Goal: Transaction & Acquisition: Subscribe to service/newsletter

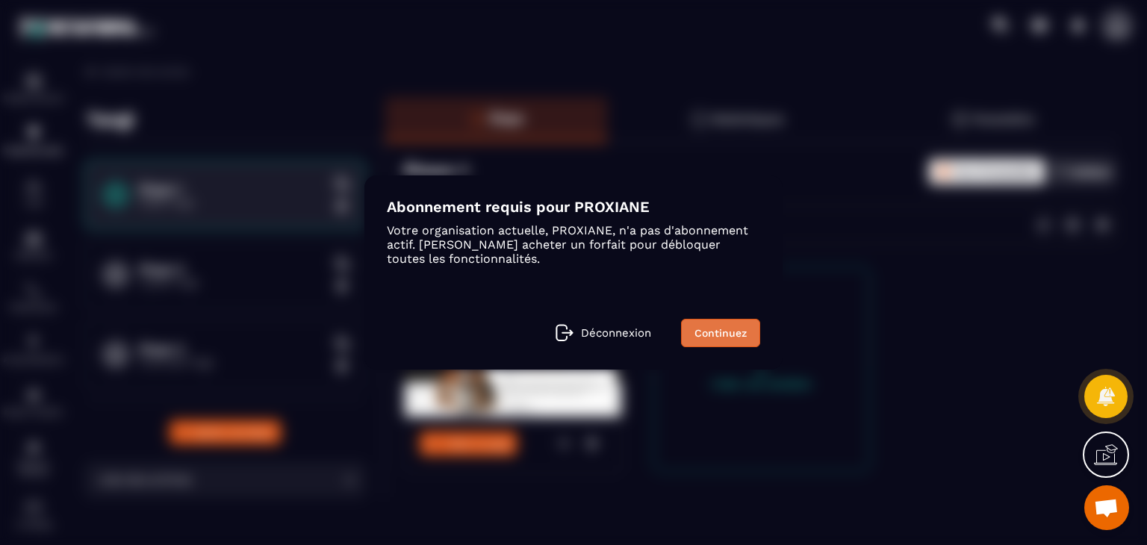
click at [706, 336] on link "Continuez" at bounding box center [720, 333] width 79 height 28
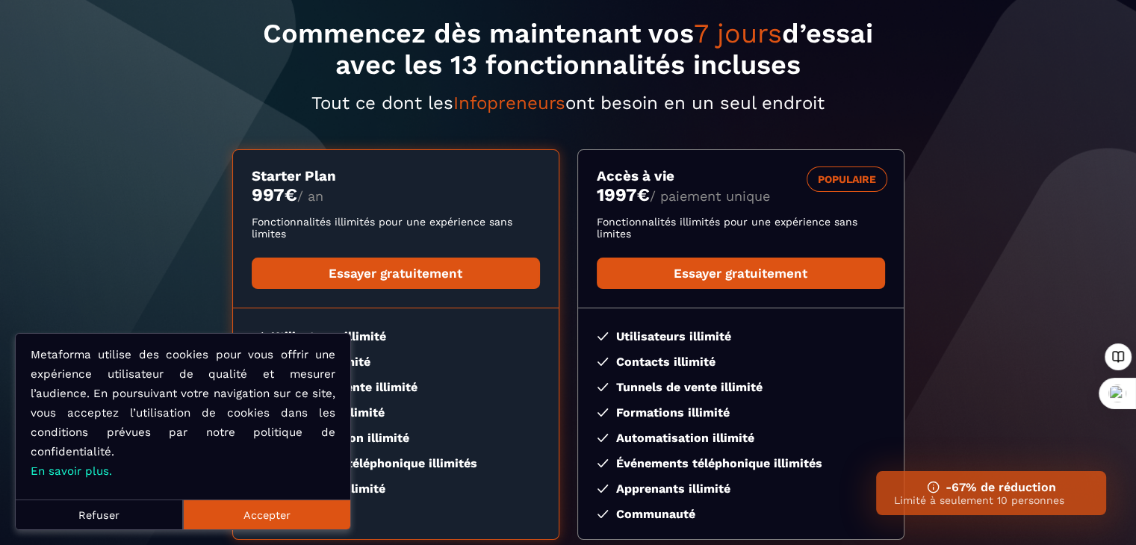
scroll to position [95, 0]
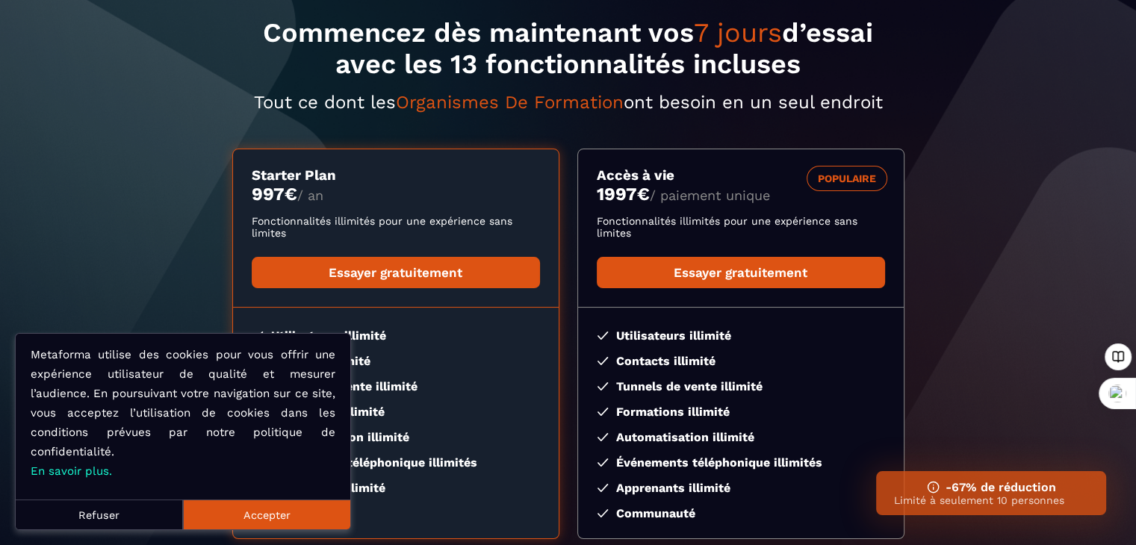
click at [268, 516] on button "Accepter" at bounding box center [266, 515] width 167 height 30
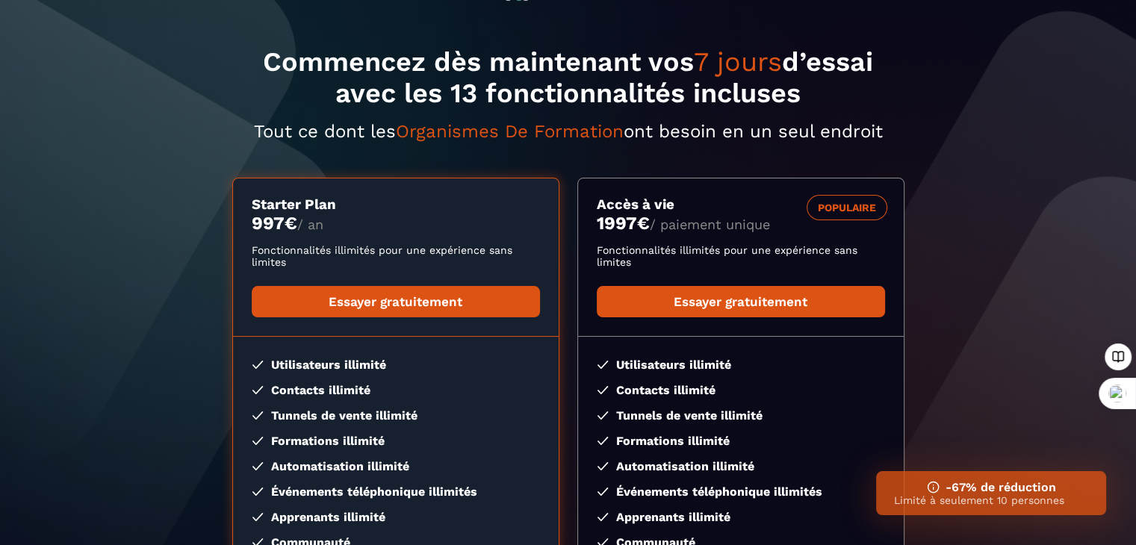
scroll to position [66, 0]
